Goal: Task Accomplishment & Management: Manage account settings

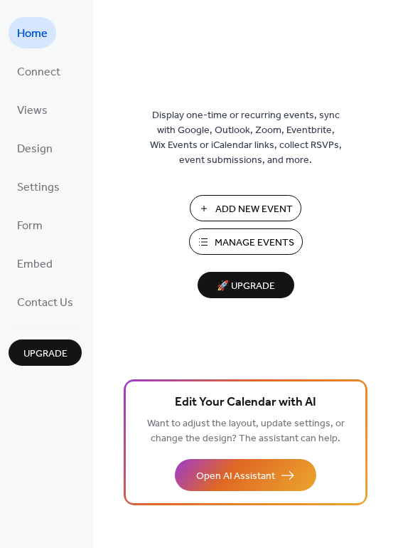
click at [216, 238] on span "Manage Events" at bounding box center [255, 242] width 80 height 15
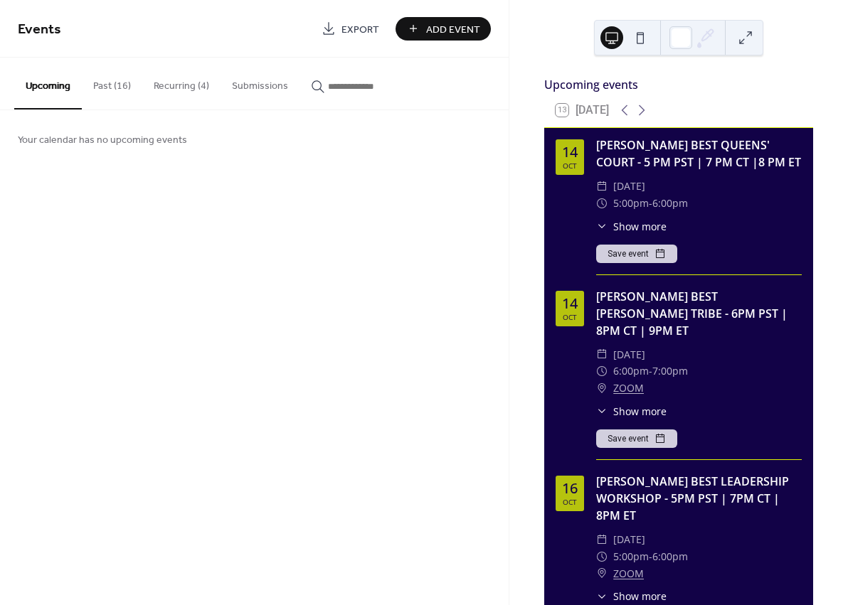
click at [186, 87] on button "Recurring (4)" at bounding box center [181, 83] width 78 height 51
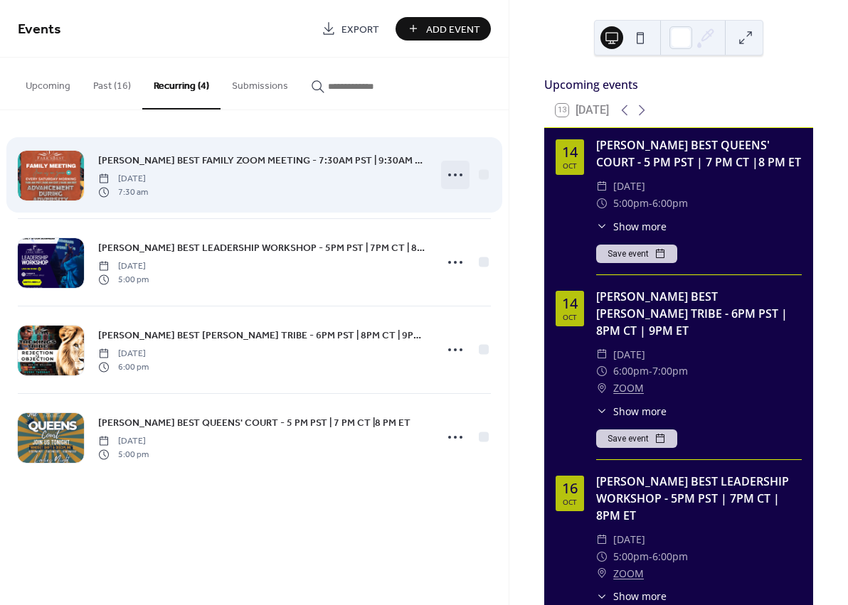
click at [449, 177] on icon at bounding box center [455, 175] width 23 height 23
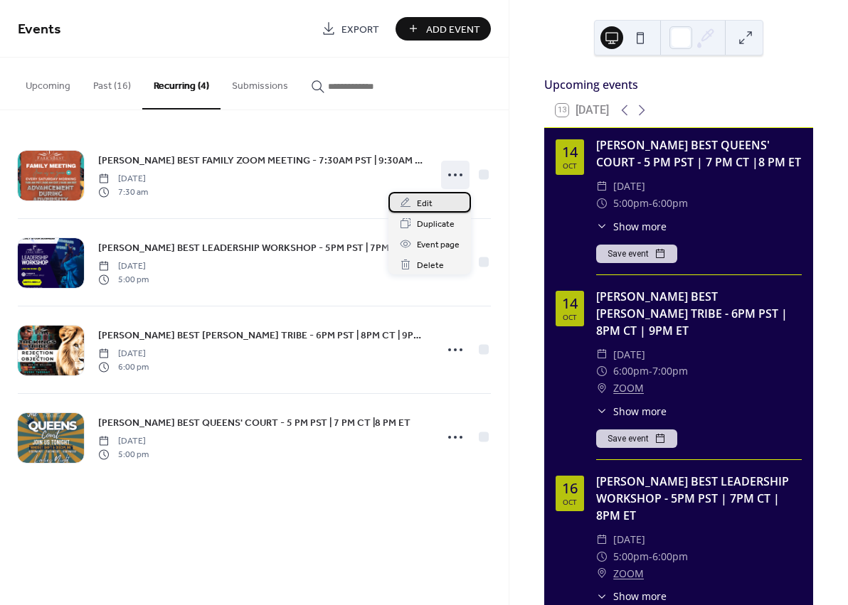
click at [425, 204] on span "Edit" at bounding box center [425, 203] width 16 height 15
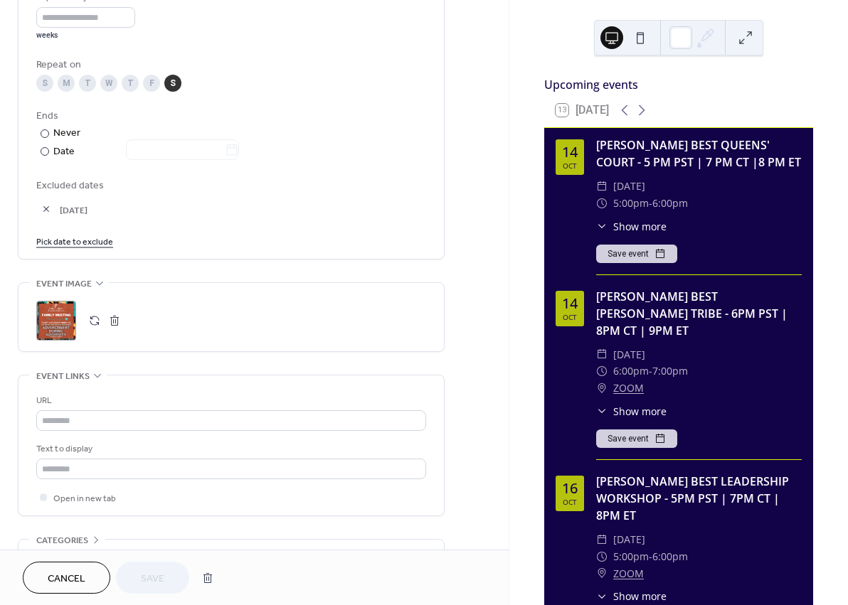
scroll to position [699, 0]
click at [57, 330] on div ";" at bounding box center [56, 319] width 40 height 40
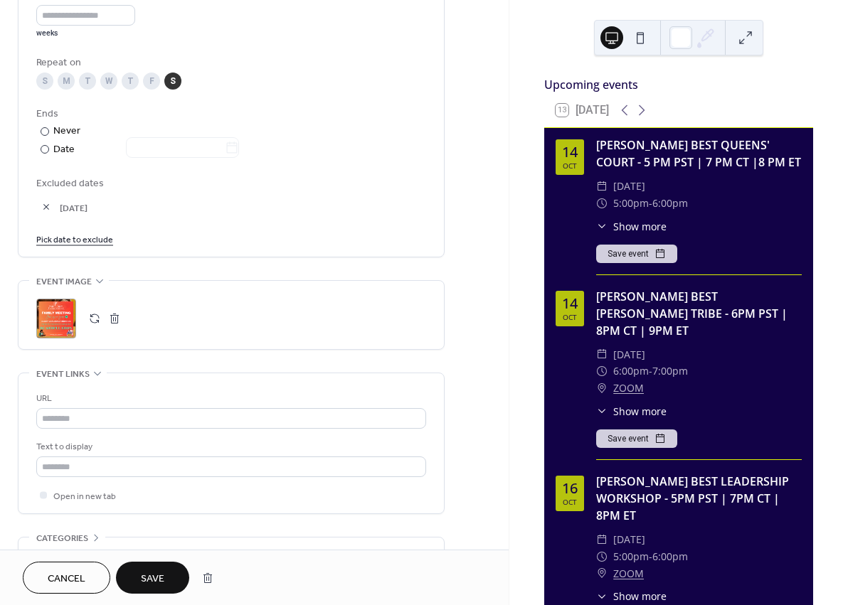
click at [169, 583] on button "Save" at bounding box center [152, 578] width 73 height 32
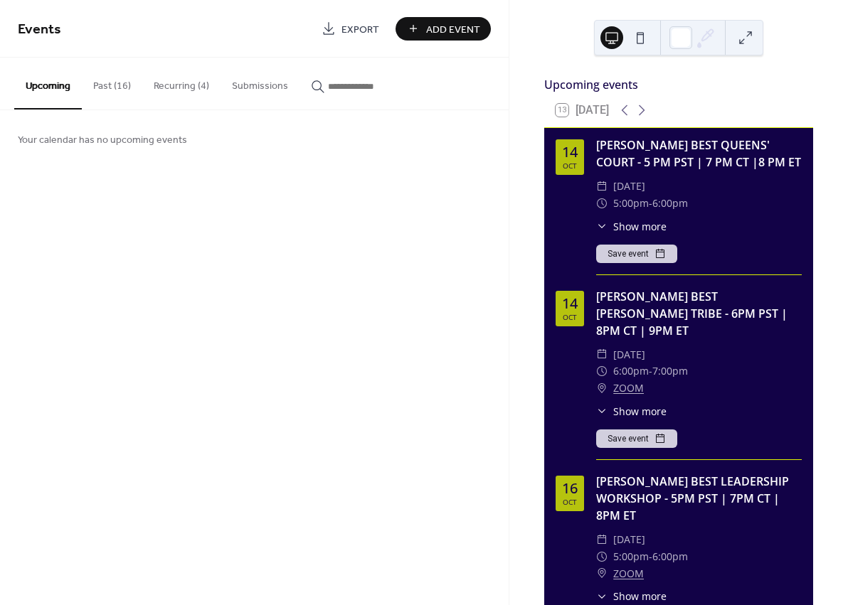
click at [190, 82] on button "Recurring (4)" at bounding box center [181, 83] width 78 height 51
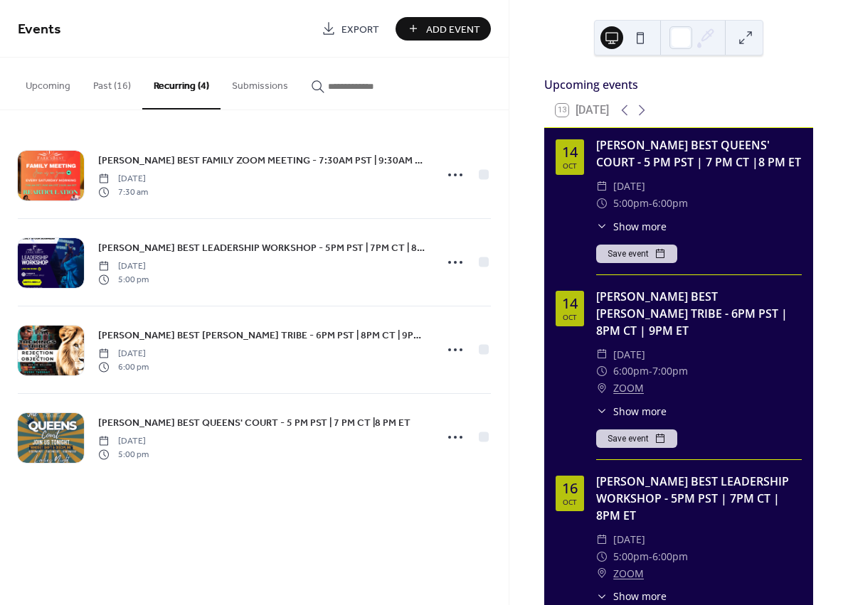
click at [116, 85] on button "Past (16)" at bounding box center [112, 83] width 60 height 51
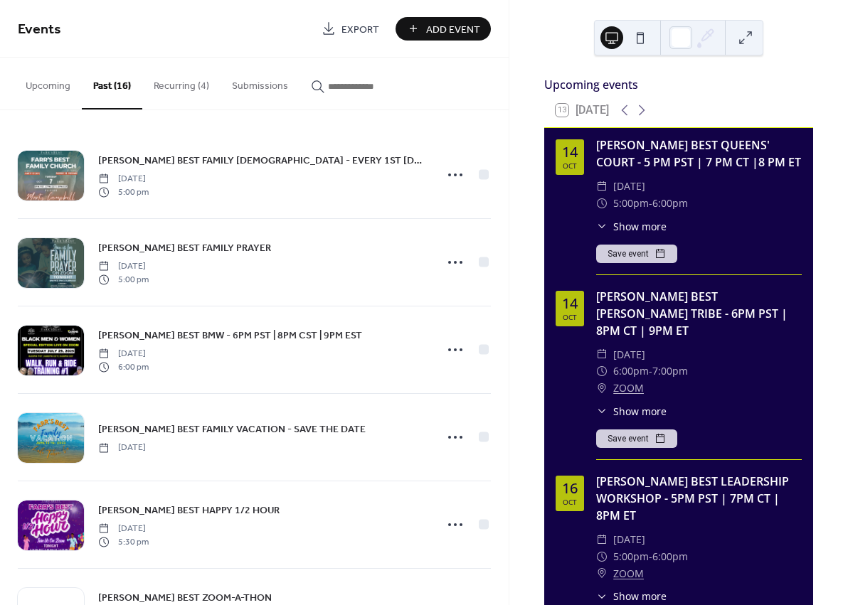
click at [196, 90] on button "Recurring (4)" at bounding box center [181, 83] width 78 height 51
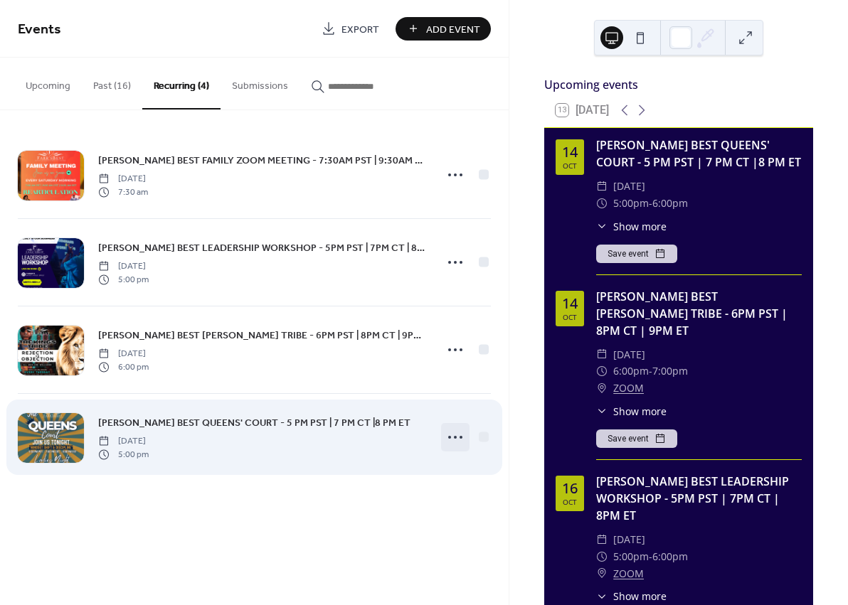
click at [458, 432] on icon at bounding box center [455, 437] width 23 height 23
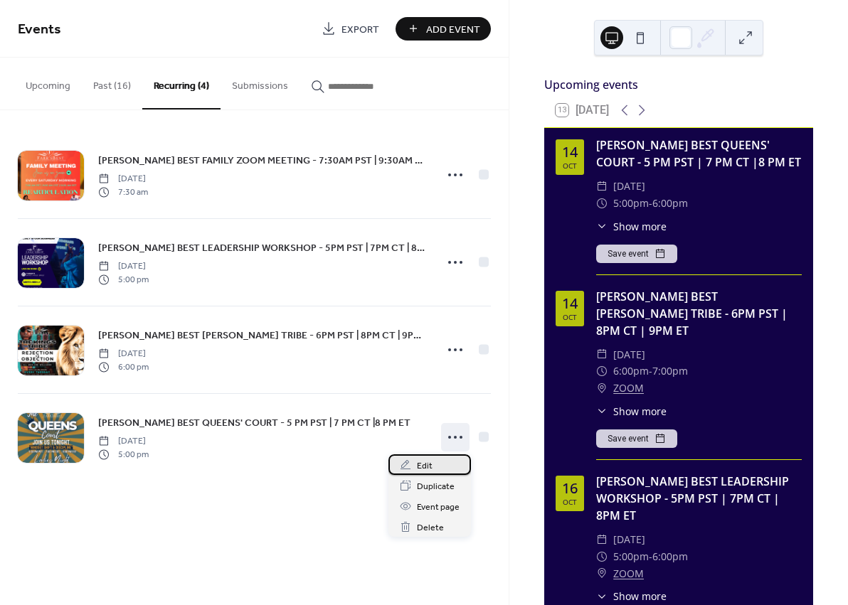
click at [420, 468] on span "Edit" at bounding box center [425, 466] width 16 height 15
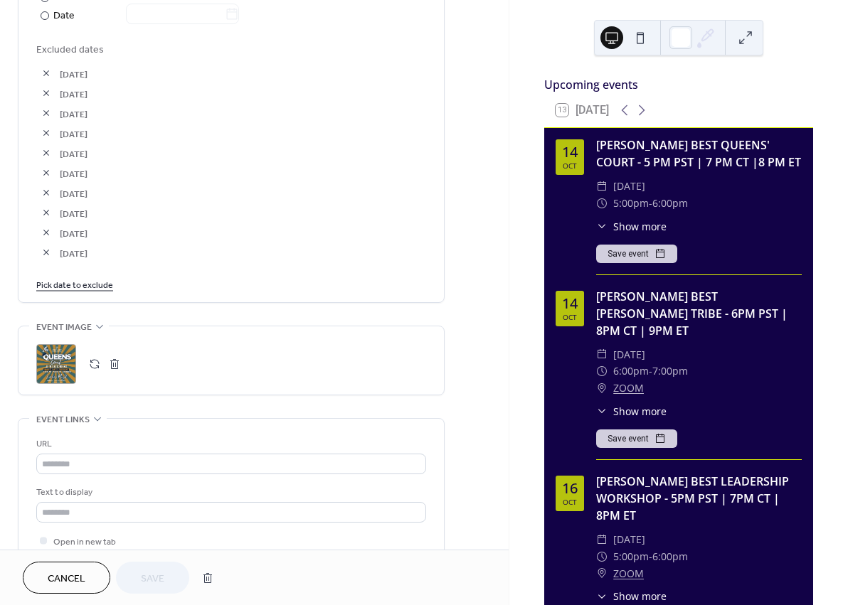
scroll to position [867, 0]
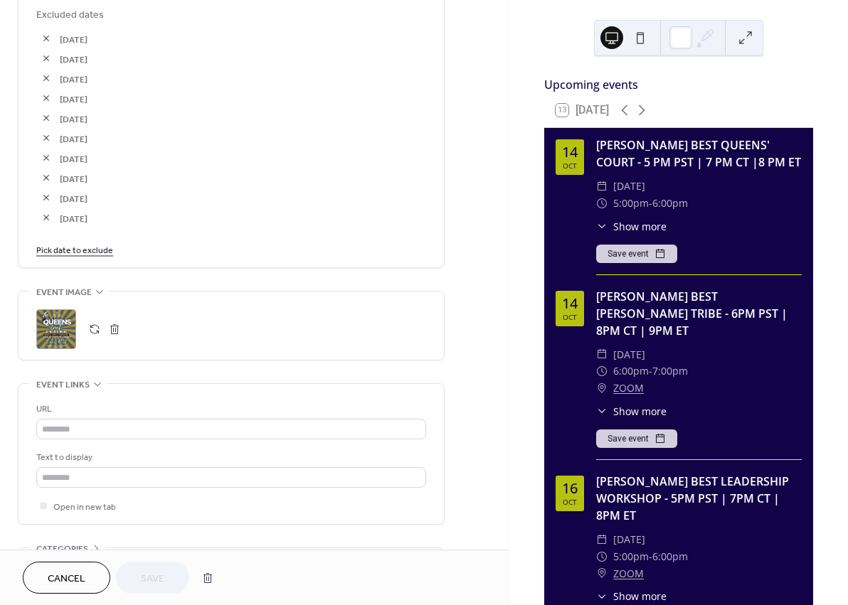
click at [61, 331] on div ";" at bounding box center [56, 329] width 40 height 40
click at [164, 573] on span "Save" at bounding box center [152, 579] width 23 height 15
